Goal: Information Seeking & Learning: Learn about a topic

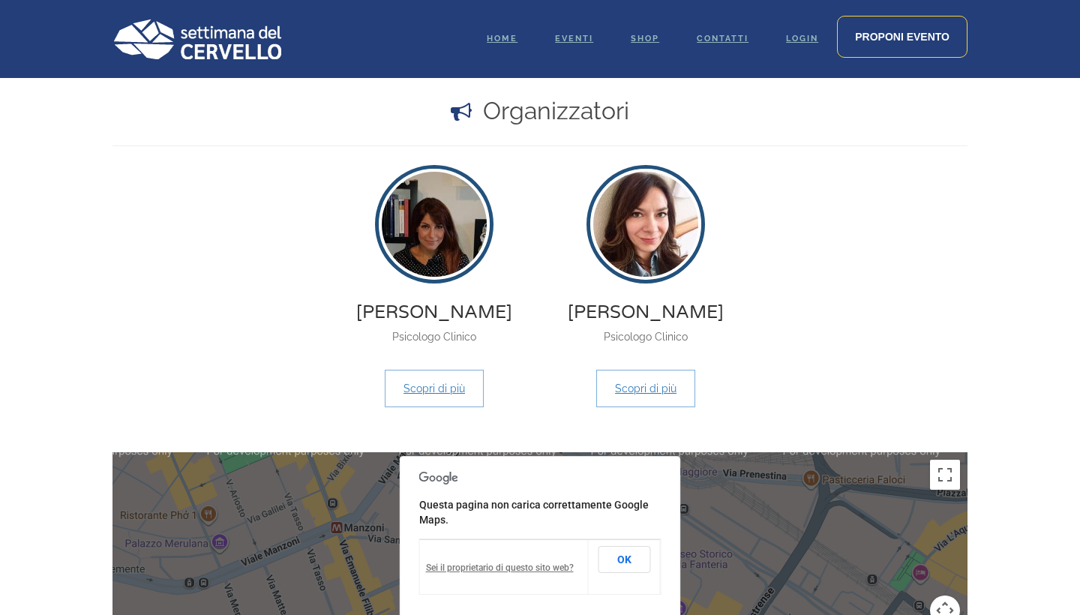
scroll to position [1064, 0]
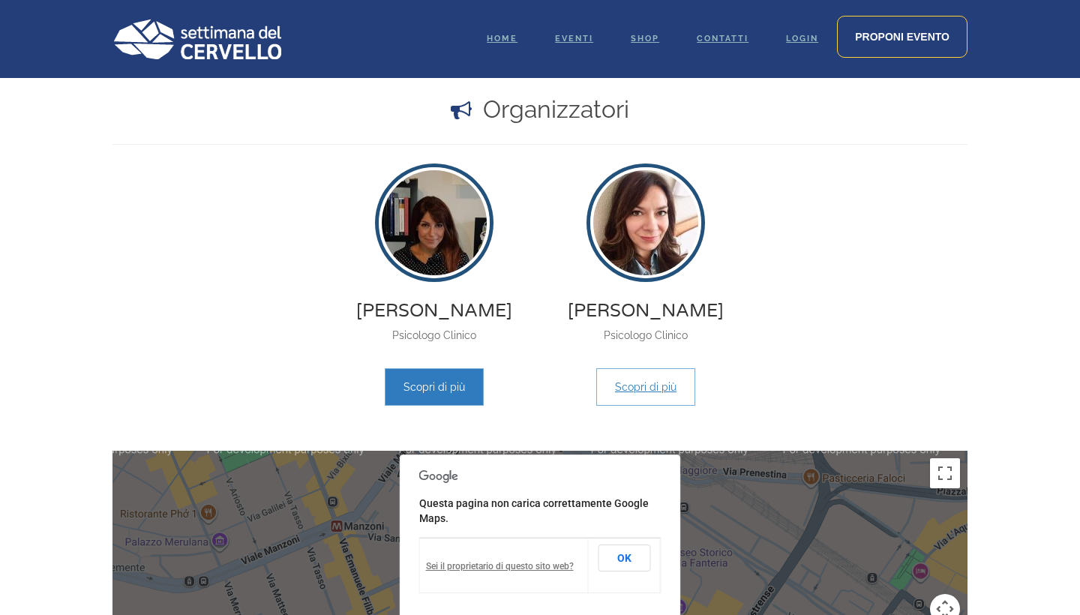
click at [445, 391] on link "Scopri di più" at bounding box center [434, 387] width 99 height 38
click at [853, 242] on div "Arianna Cantiano" at bounding box center [540, 286] width 833 height 239
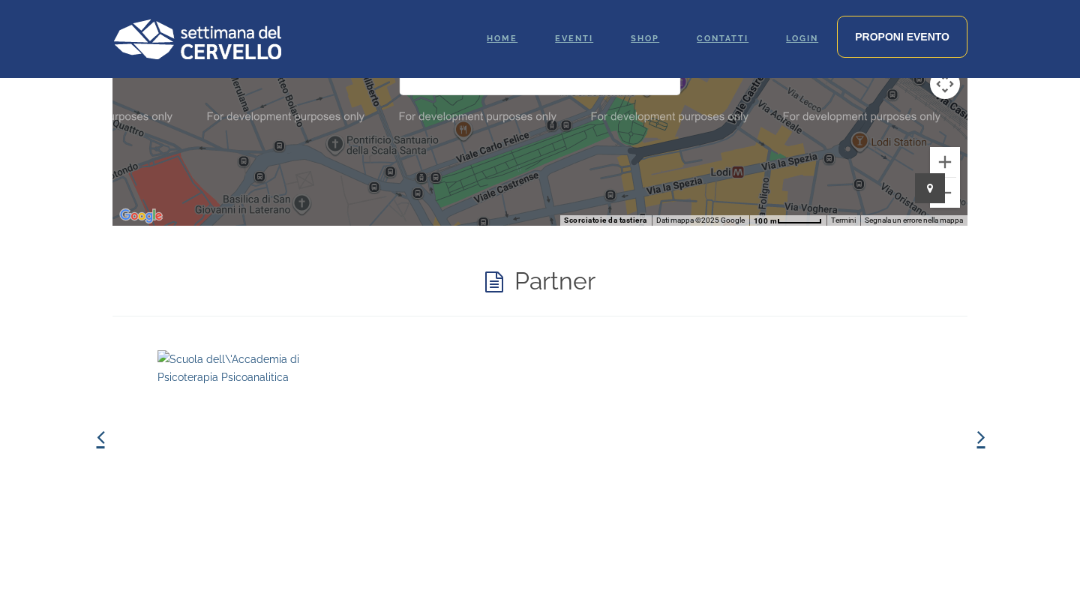
scroll to position [1578, 0]
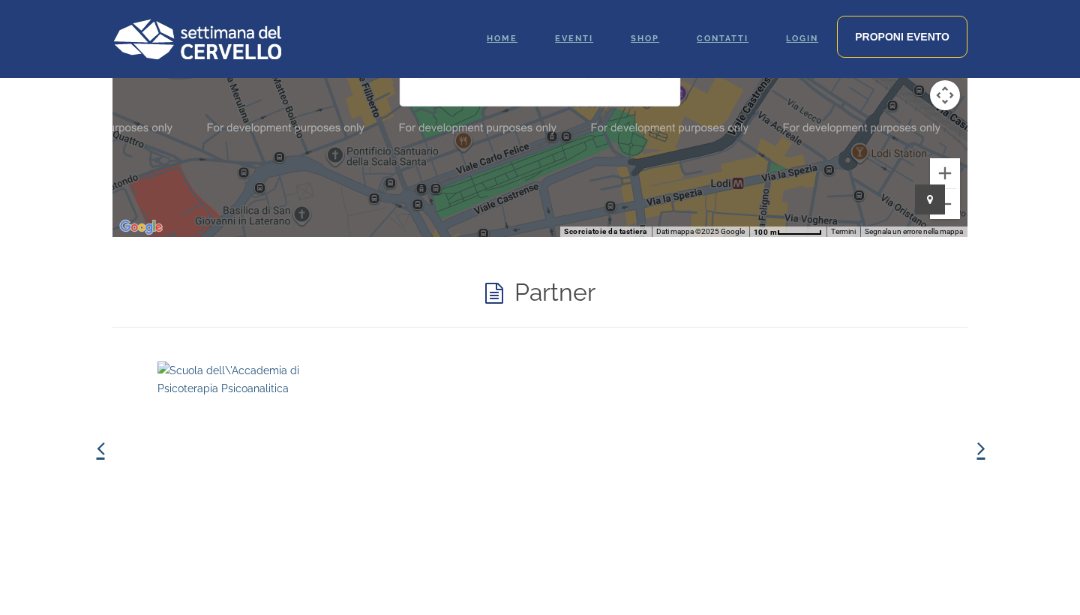
click at [550, 297] on h4 "Partner" at bounding box center [555, 293] width 81 height 36
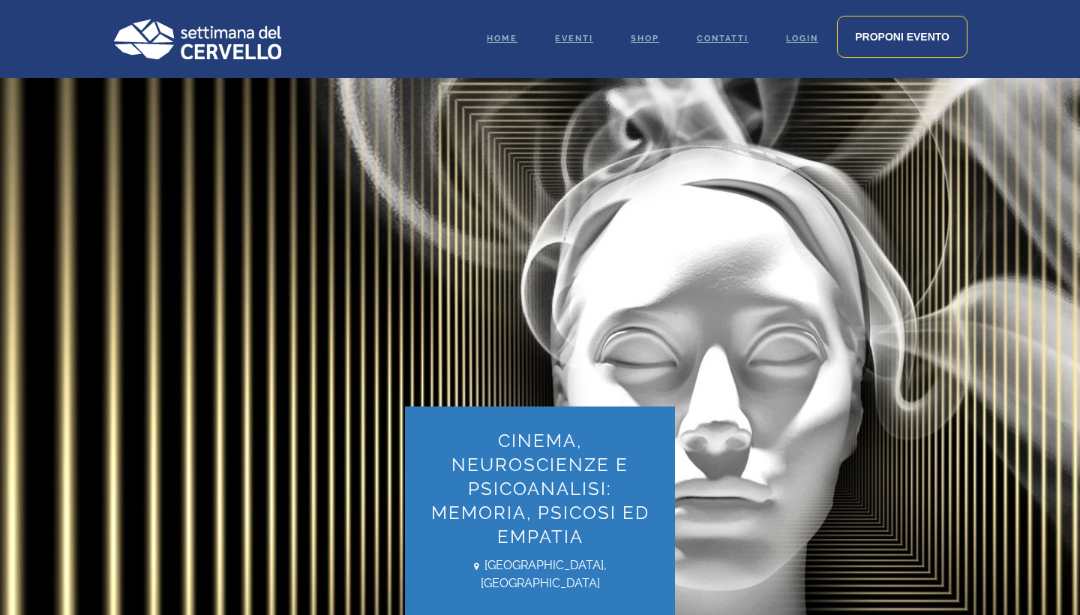
scroll to position [0, 0]
click at [501, 38] on span "Home" at bounding box center [502, 39] width 31 height 10
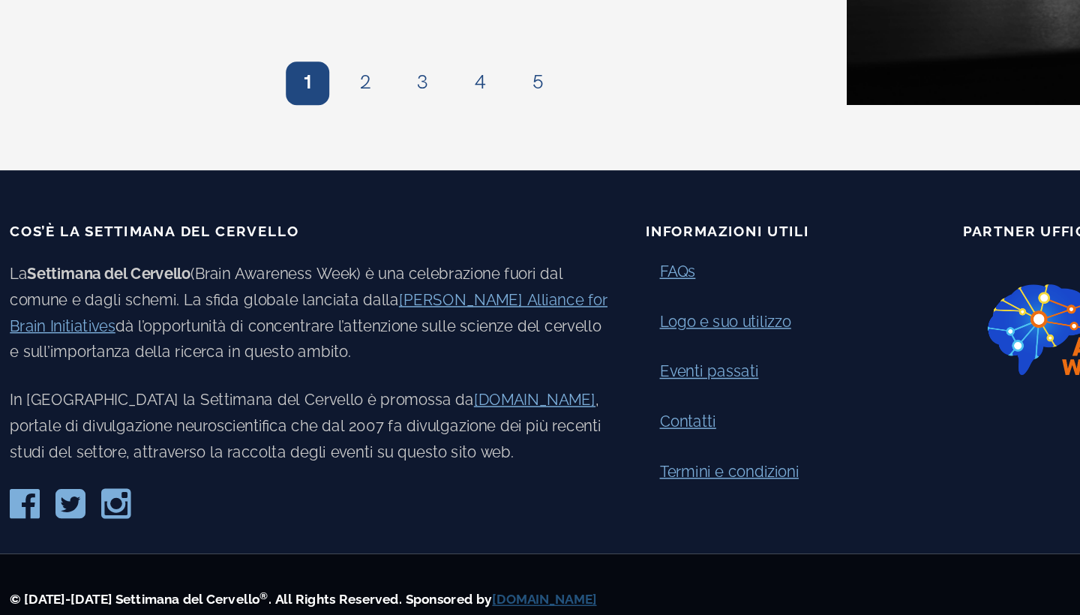
scroll to position [1497, 0]
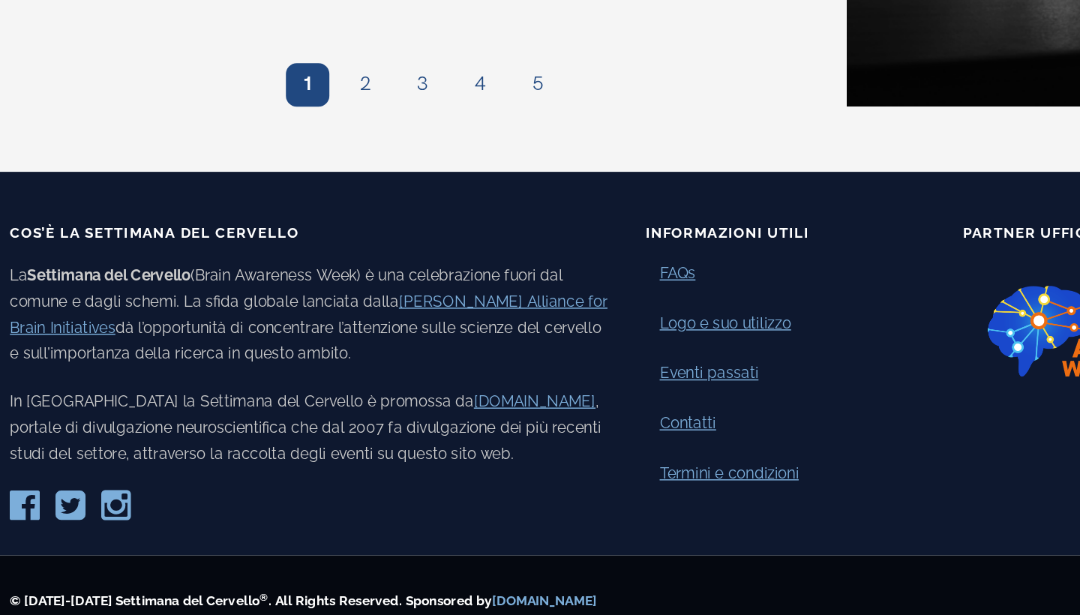
click at [446, 600] on link "[DOMAIN_NAME]" at bounding box center [482, 605] width 72 height 11
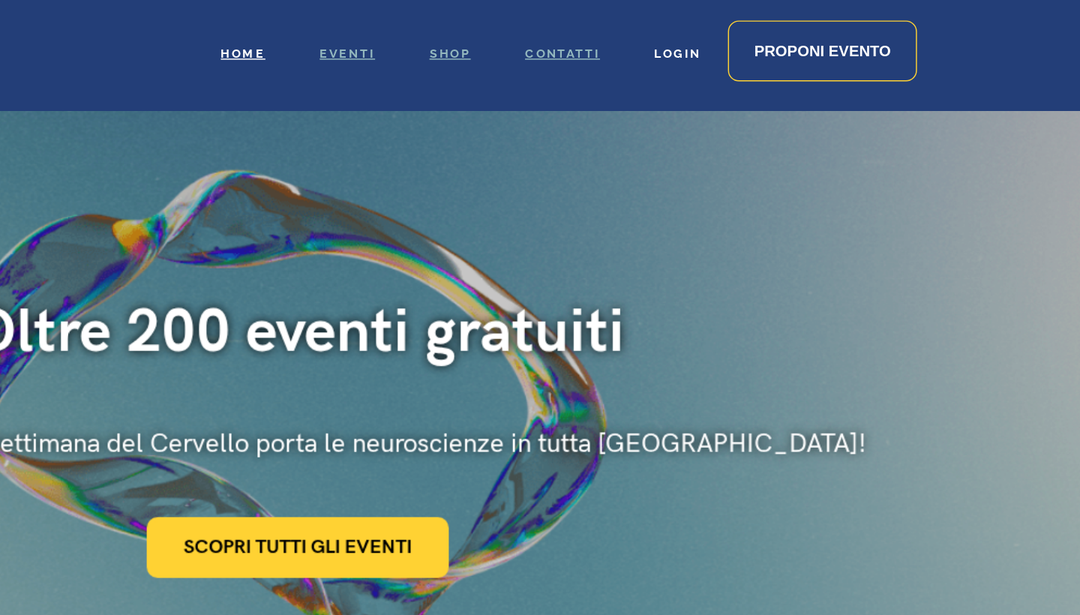
scroll to position [0, 0]
click at [697, 38] on span "Contatti" at bounding box center [723, 39] width 52 height 10
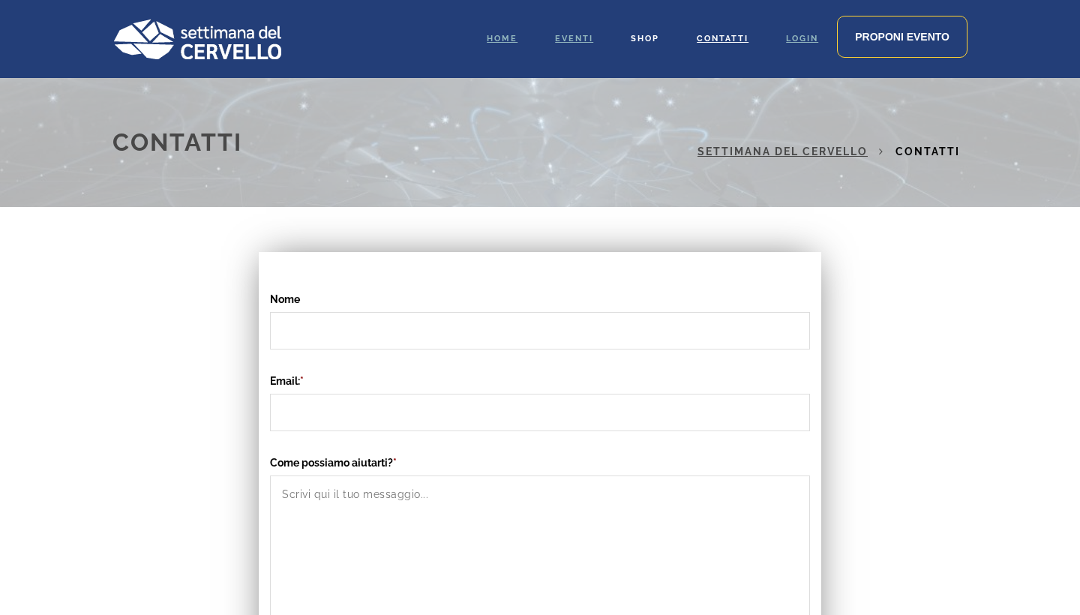
scroll to position [8, 0]
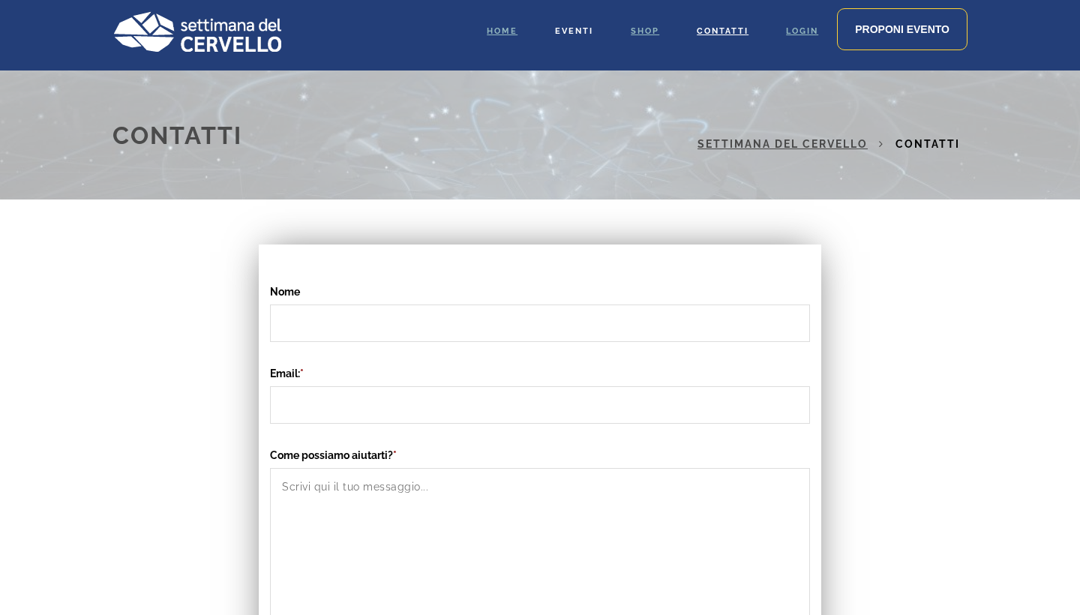
click at [579, 36] on link "Eventi" at bounding box center [574, 31] width 76 height 78
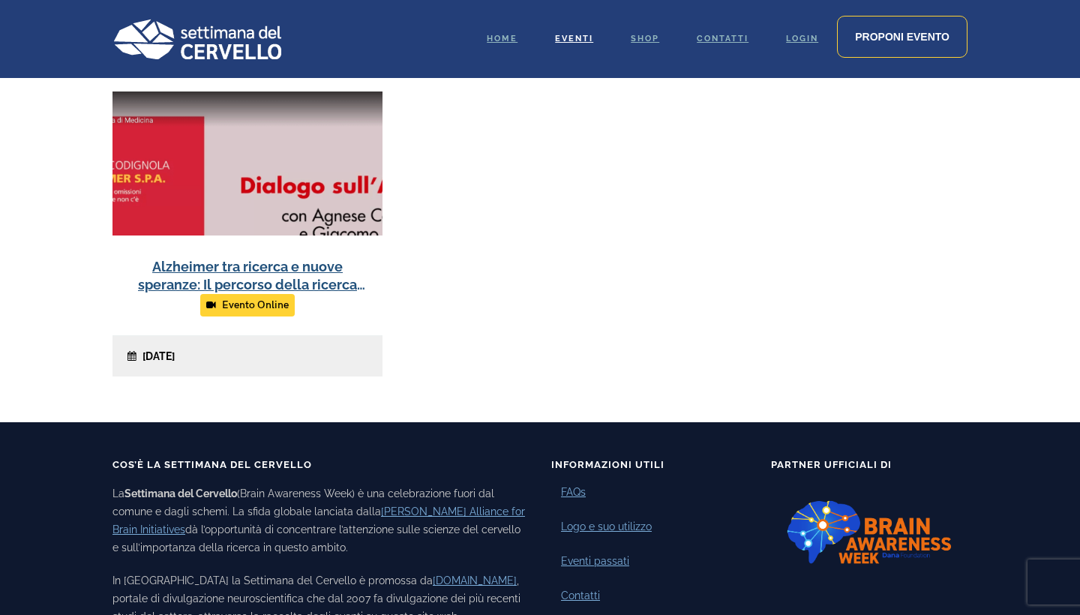
scroll to position [537, 0]
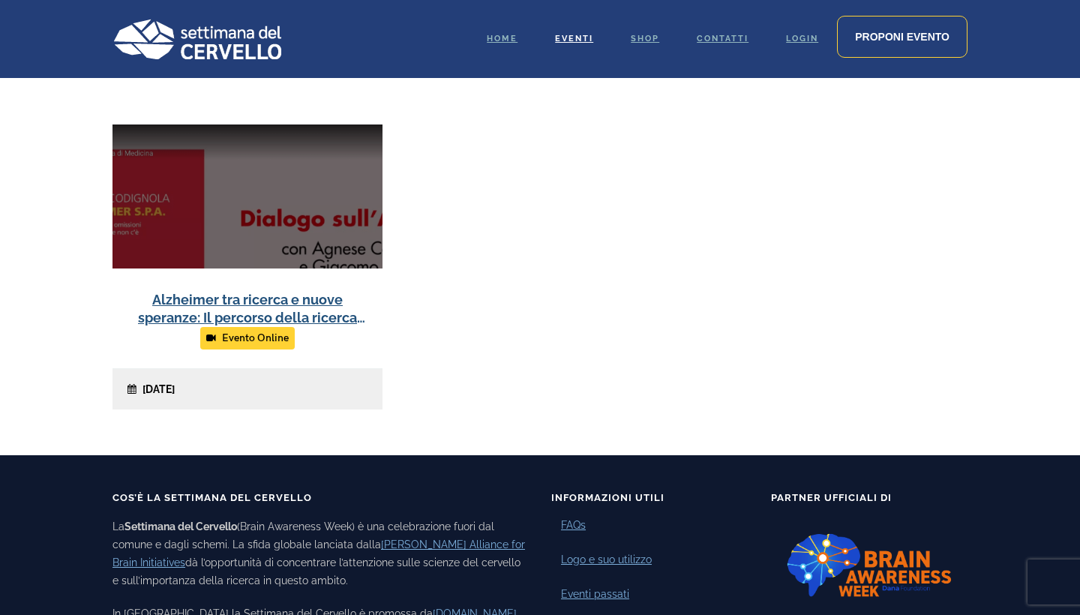
click at [298, 305] on link at bounding box center [248, 267] width 270 height 285
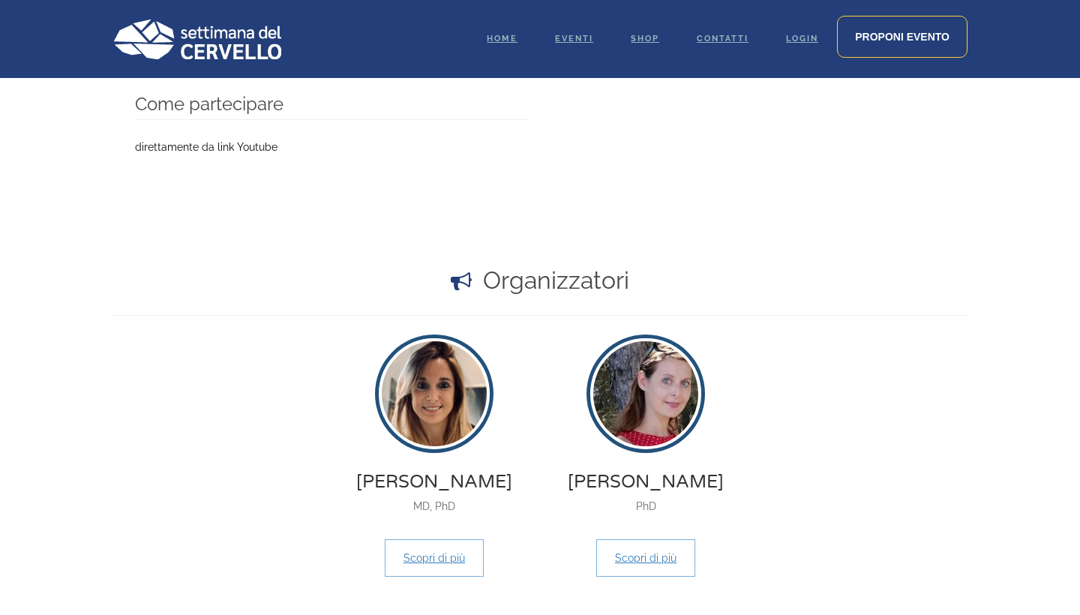
scroll to position [1013, 0]
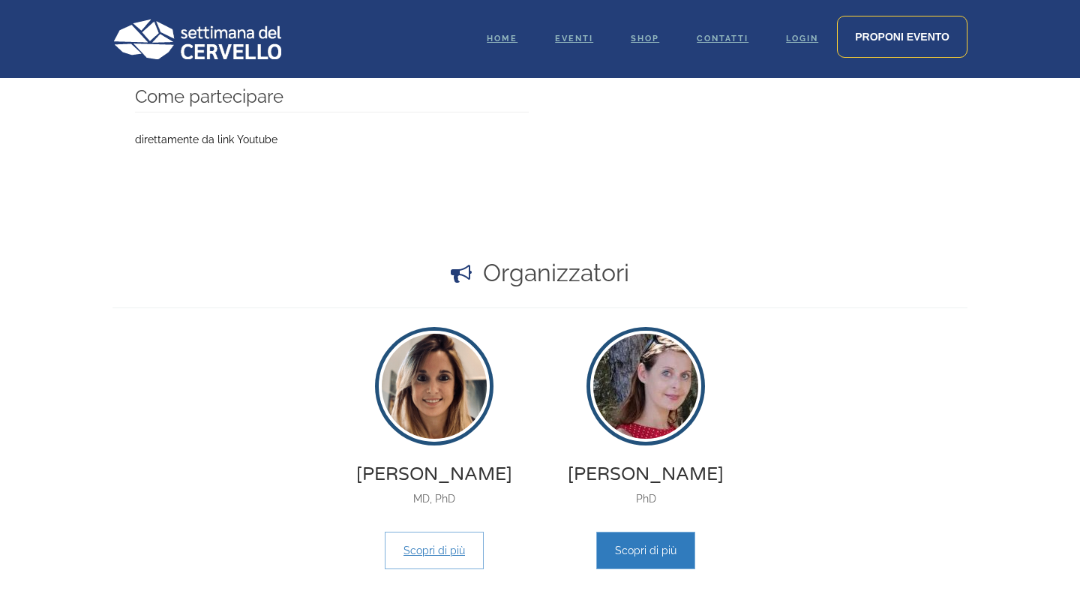
click at [653, 553] on link "Scopri di più" at bounding box center [645, 551] width 99 height 38
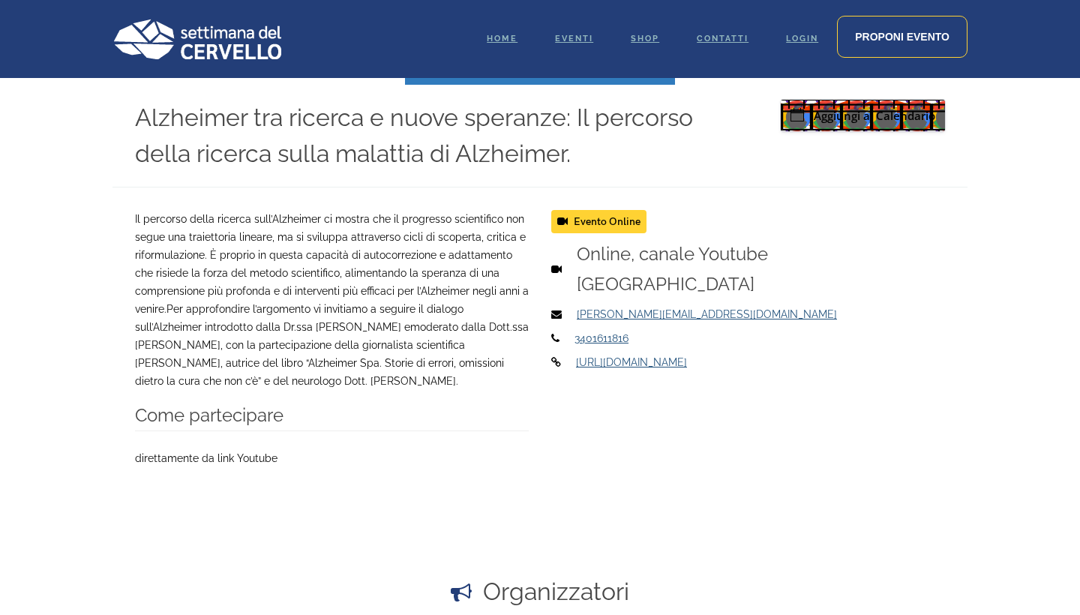
scroll to position [693, 0]
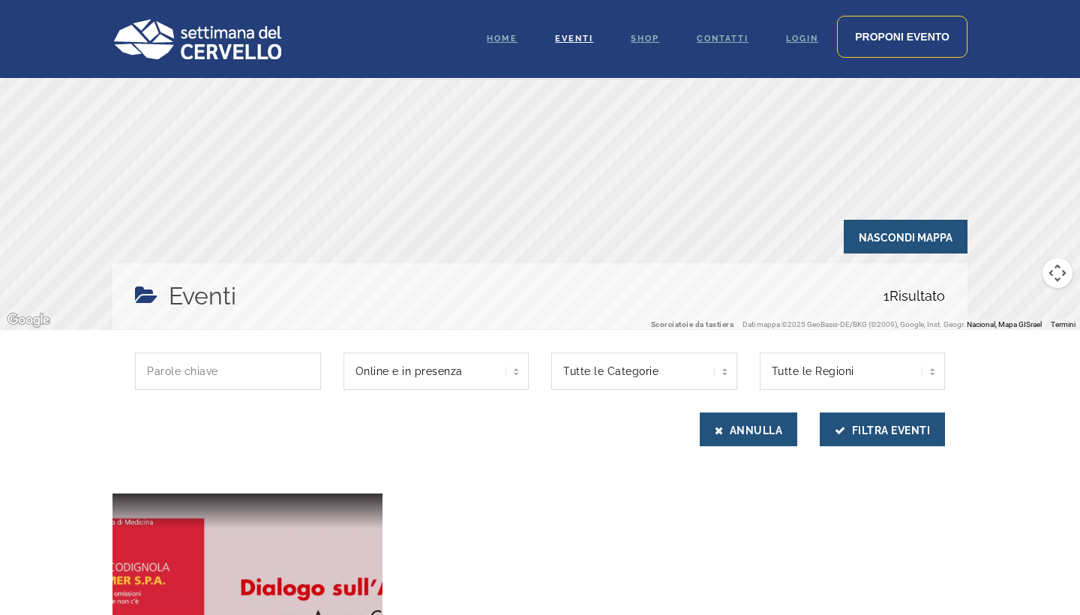
scroll to position [176, 0]
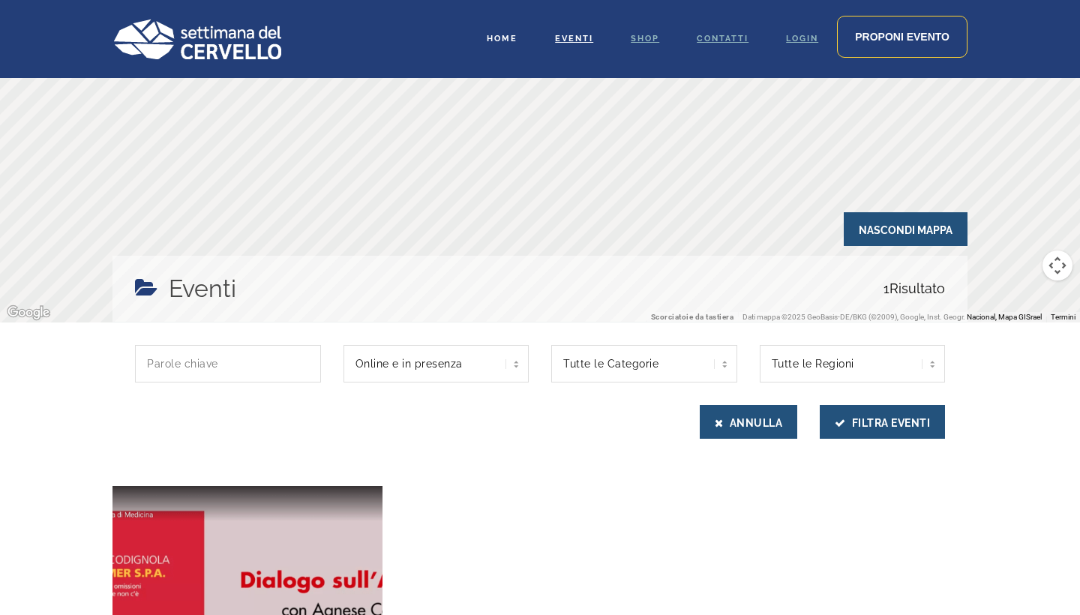
click at [509, 38] on span "Home" at bounding box center [502, 39] width 31 height 10
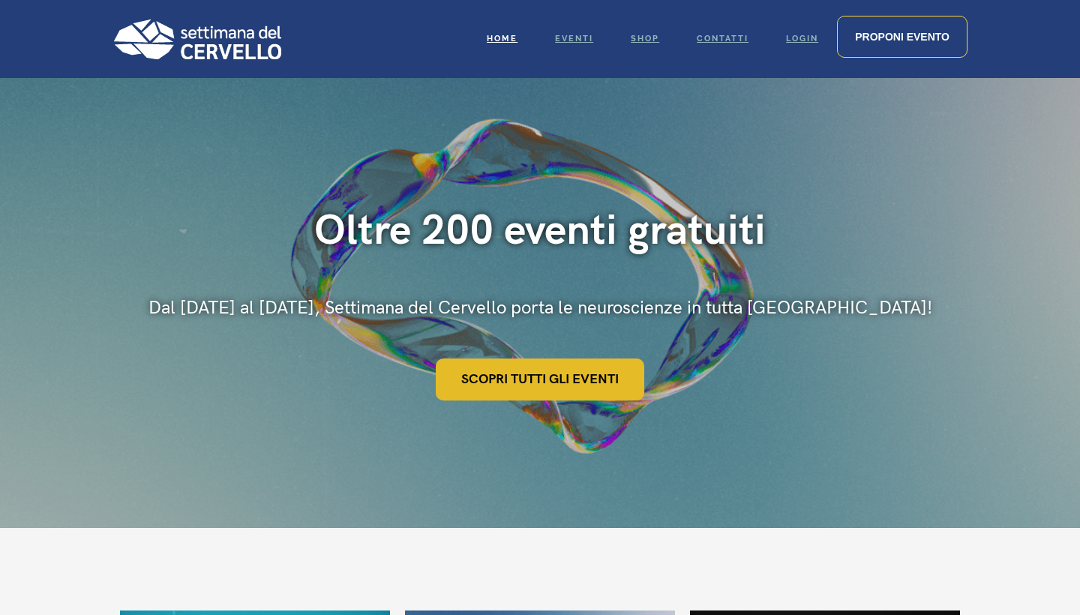
click at [546, 385] on link "Scopri tutti gli eventi" at bounding box center [540, 380] width 209 height 42
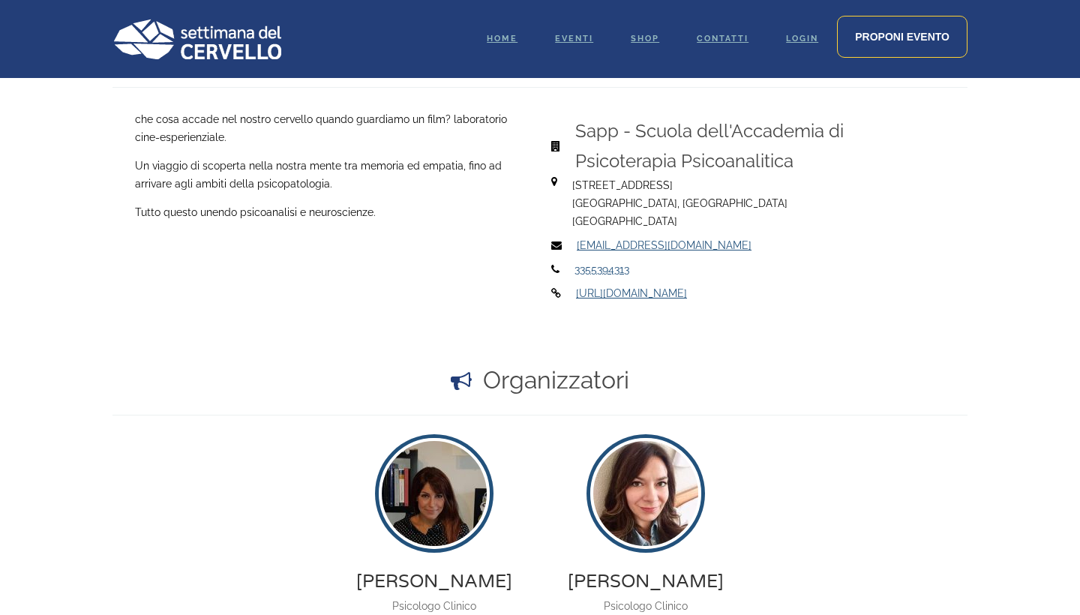
scroll to position [791, 0]
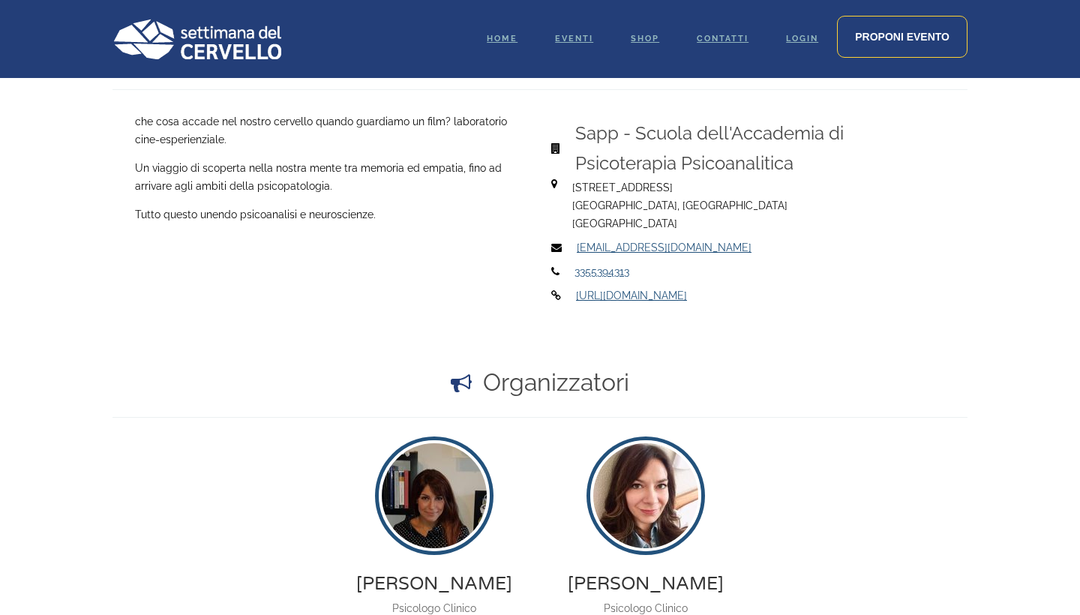
click at [725, 259] on div "Sapp - Scuola dell'Accademia di Psicoterapia Psicoanalitica [GEOGRAPHIC_DATA], …" at bounding box center [748, 209] width 416 height 192
click at [556, 148] on icon at bounding box center [555, 148] width 9 height 11
click at [572, 178] on p "[STREET_ADDRESS]" at bounding box center [754, 205] width 364 height 54
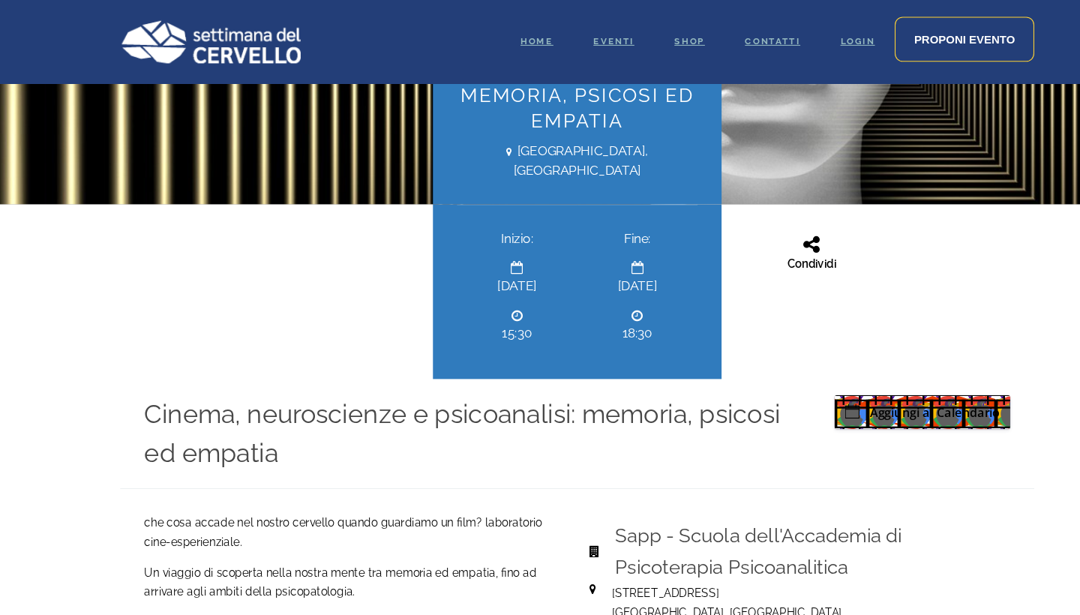
scroll to position [413, 0]
